Goal: Obtain resource: Obtain resource

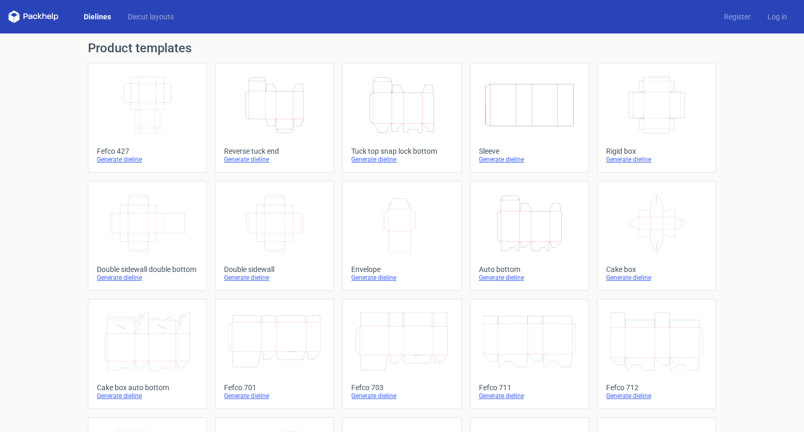
scroll to position [209, 0]
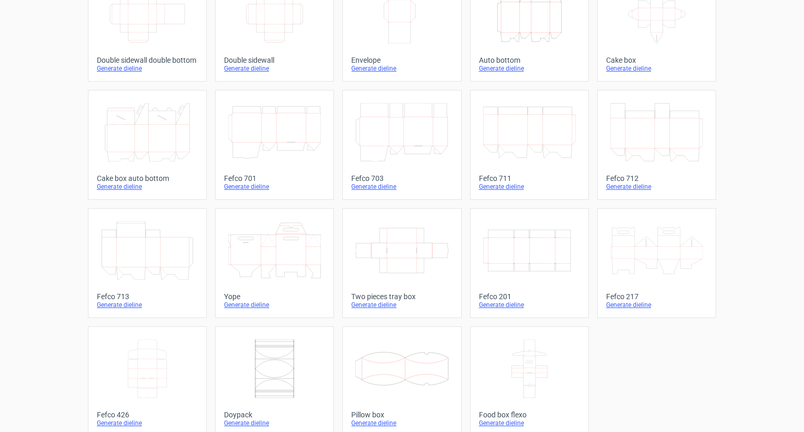
click at [547, 260] on icon "Width Depth Height" at bounding box center [529, 250] width 93 height 59
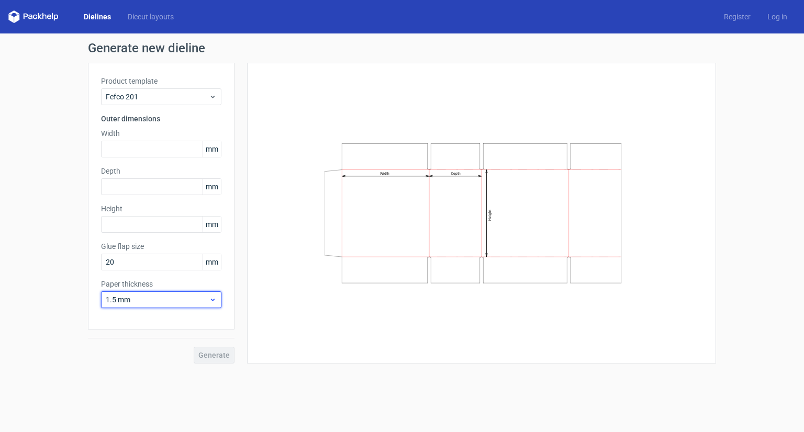
click at [128, 302] on span "1.5 mm" at bounding box center [157, 300] width 103 height 10
click at [146, 389] on div "3 mm" at bounding box center [161, 389] width 112 height 17
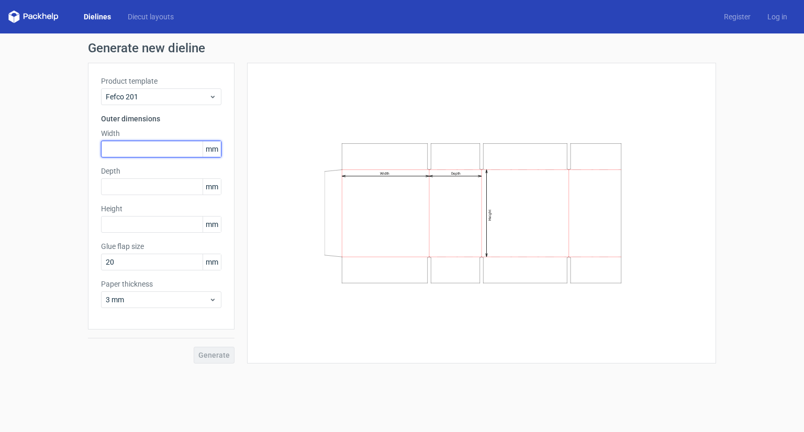
click at [170, 143] on input "text" at bounding box center [161, 149] width 120 height 17
type input "315"
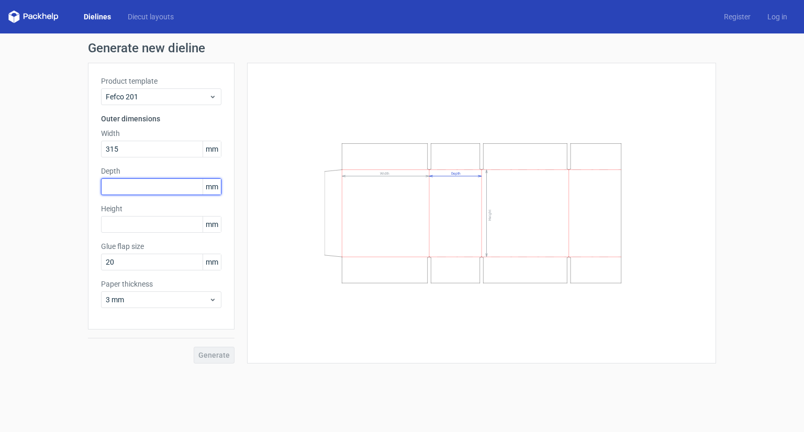
click at [150, 179] on input "text" at bounding box center [161, 186] width 120 height 17
type input "130"
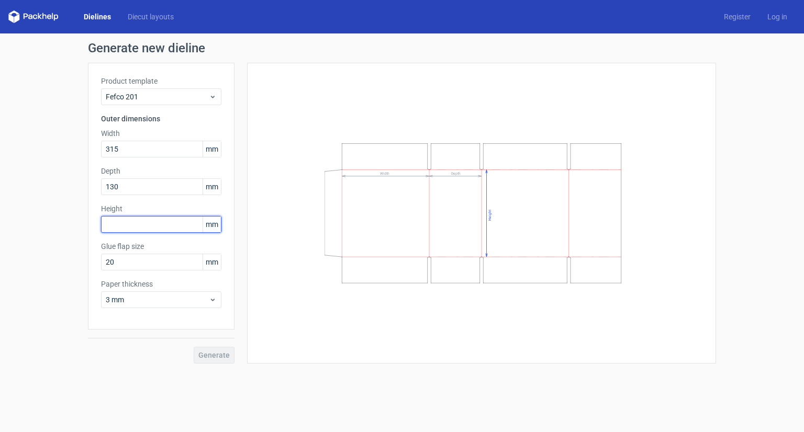
click at [153, 218] on input "text" at bounding box center [161, 224] width 120 height 17
type input "280"
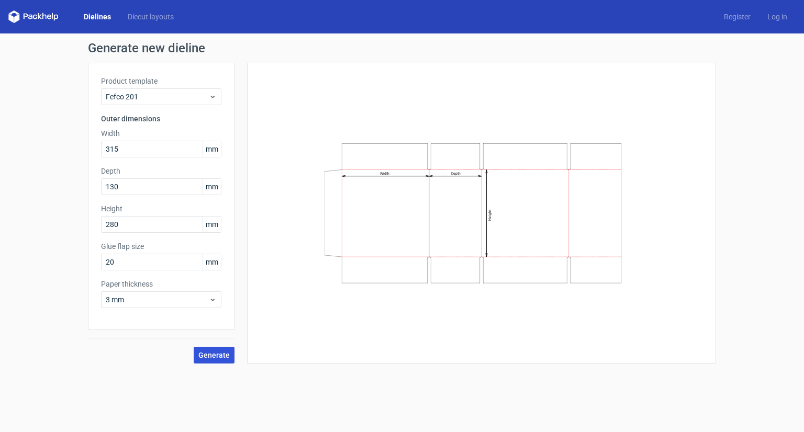
click at [218, 352] on span "Generate" at bounding box center [213, 355] width 31 height 7
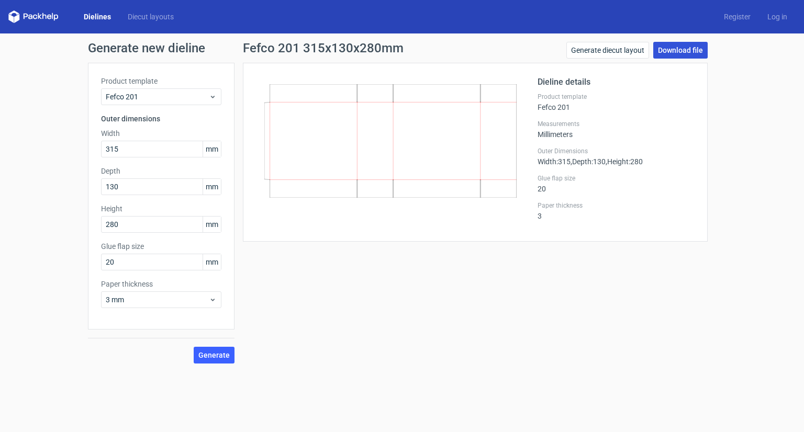
click at [694, 50] on link "Download file" at bounding box center [680, 50] width 54 height 17
